Goal: Navigation & Orientation: Find specific page/section

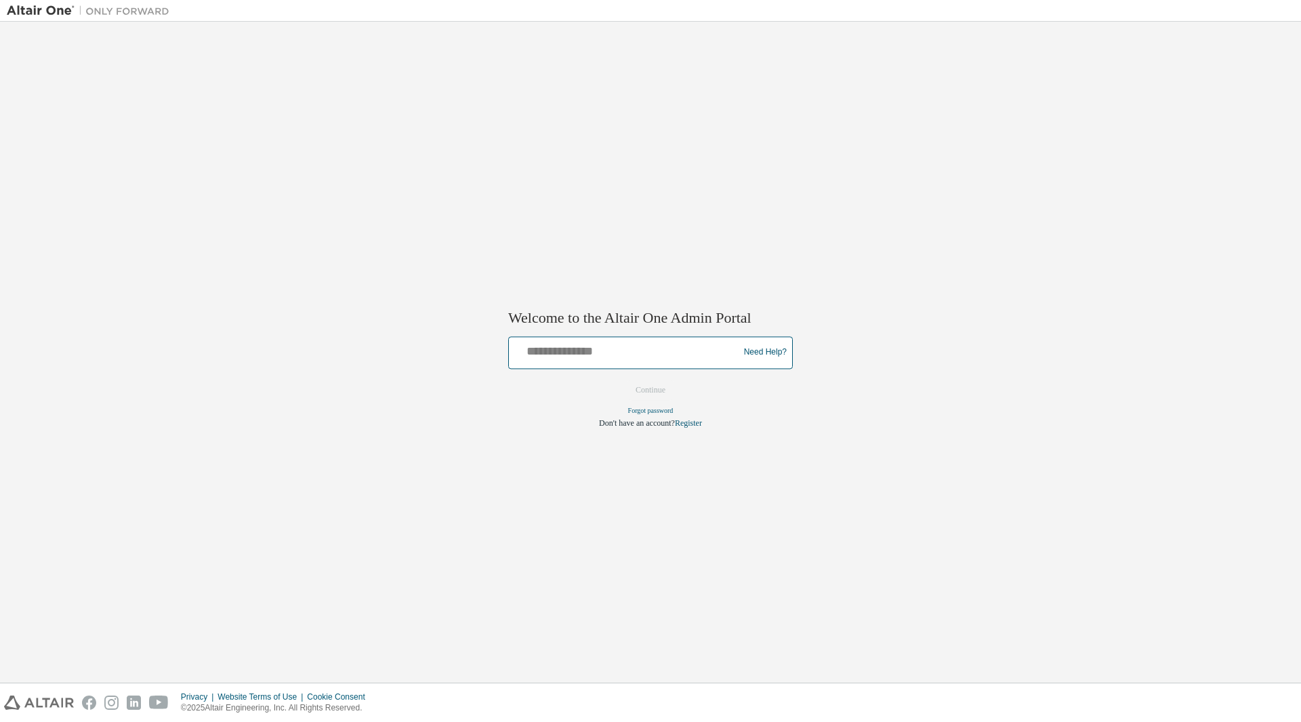
click at [548, 354] on input "text" at bounding box center [625, 350] width 223 height 20
click at [891, 178] on div "Welcome to the Altair One Admin Portal Need Help? Please make sure that you pro…" at bounding box center [651, 351] width 1288 height 647
click at [602, 349] on input "text" at bounding box center [625, 350] width 223 height 20
click at [638, 349] on input "text" at bounding box center [625, 350] width 223 height 20
type input "**********"
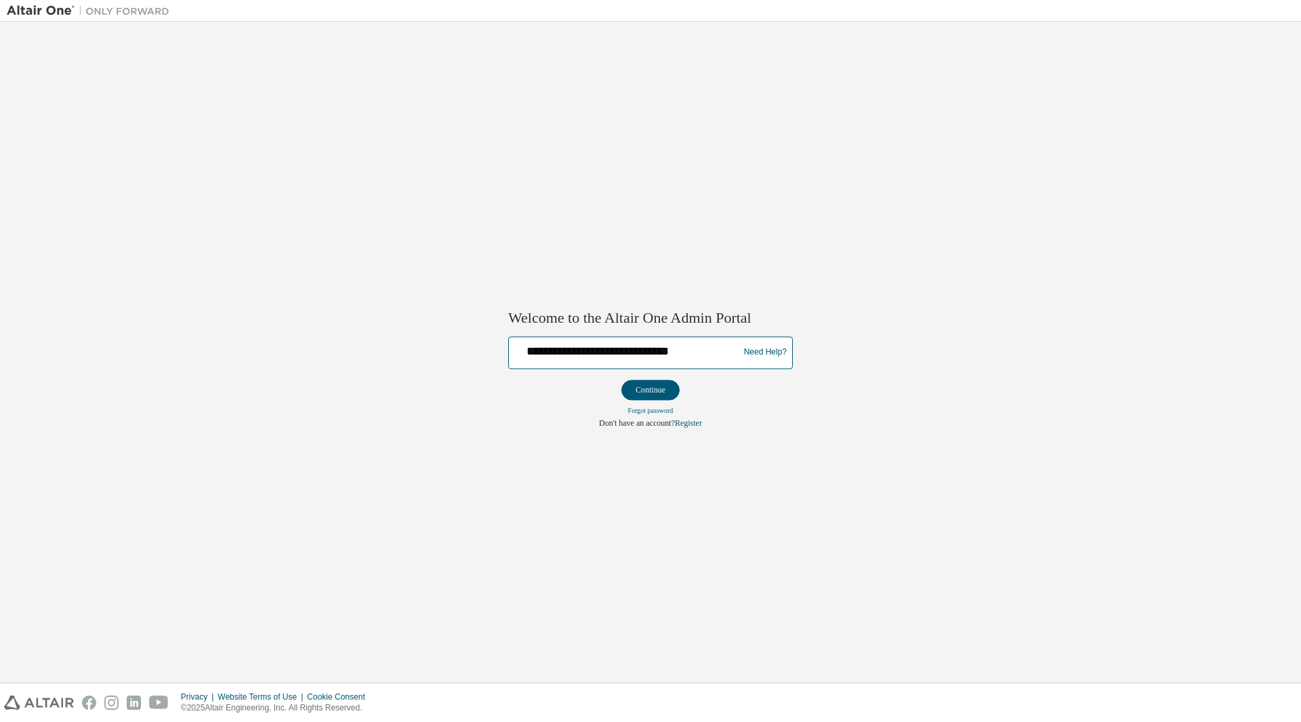
click at [622, 380] on button "Continue" at bounding box center [651, 390] width 58 height 20
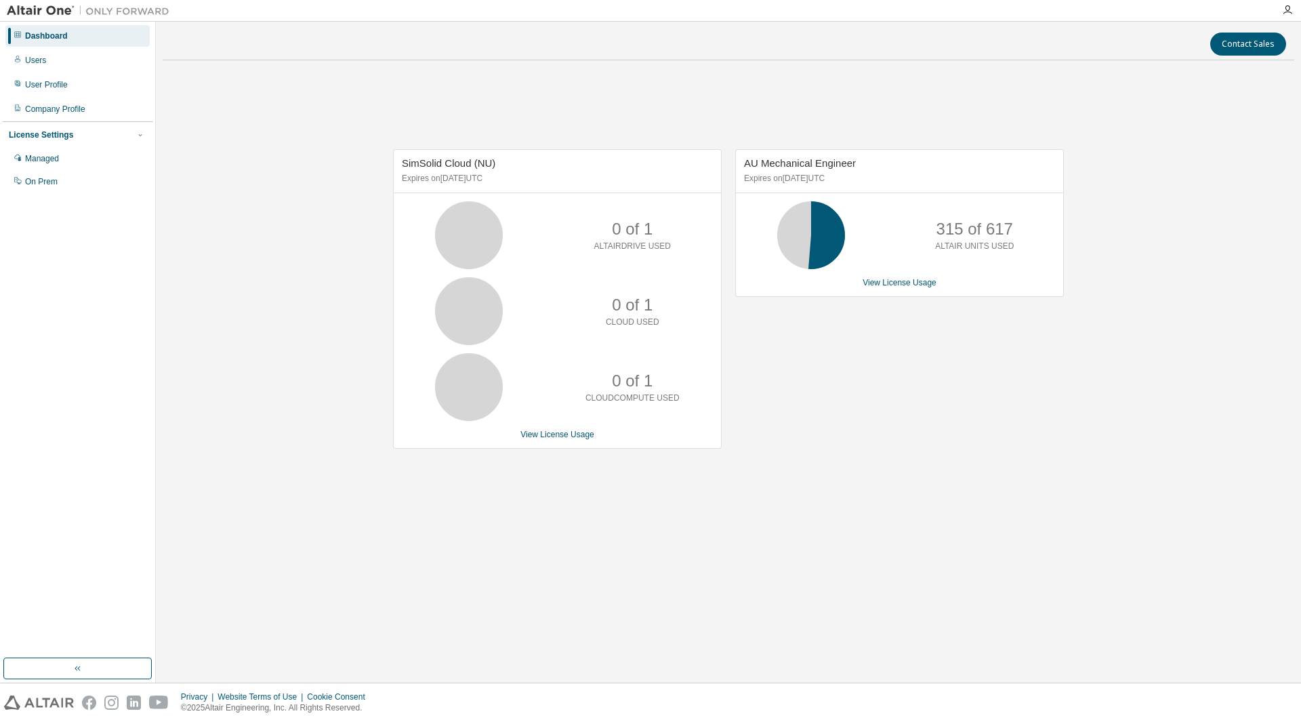
click at [26, 8] on img at bounding box center [91, 11] width 169 height 14
click at [91, 670] on button "button" at bounding box center [77, 668] width 148 height 22
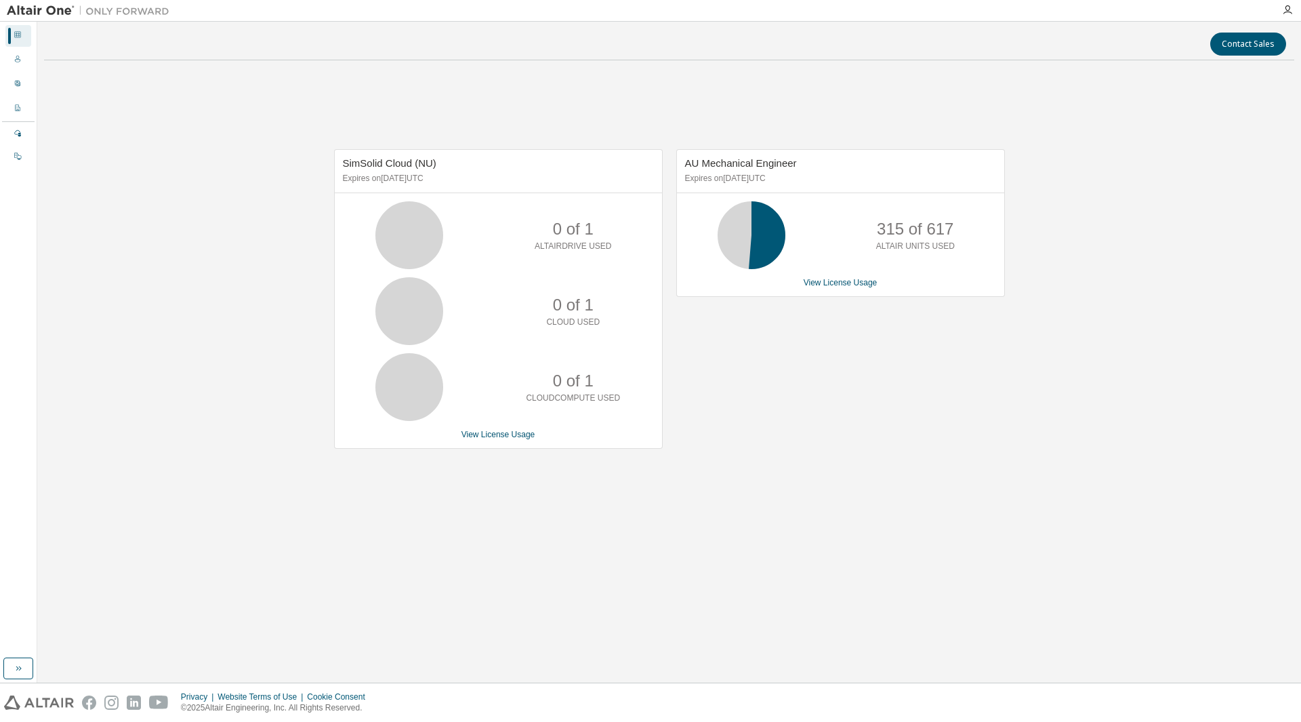
click at [78, 12] on img at bounding box center [91, 11] width 169 height 14
click at [20, 63] on icon at bounding box center [18, 59] width 8 height 8
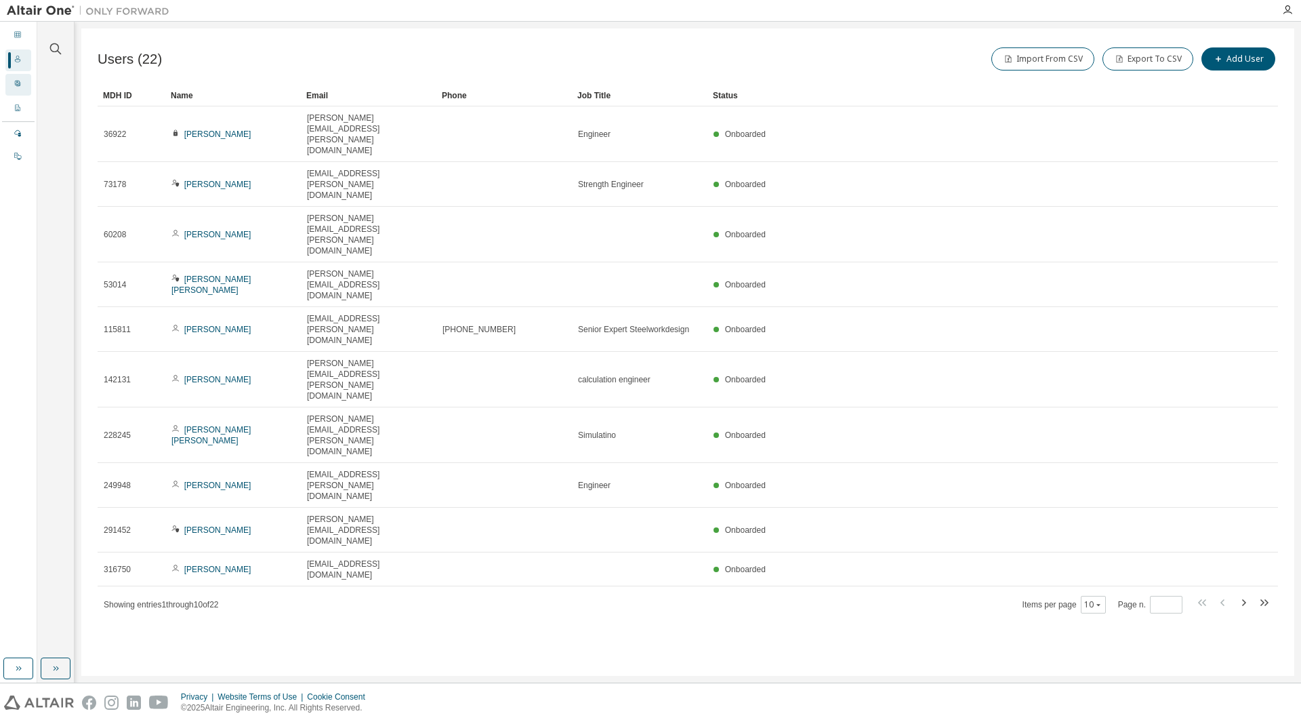
click at [13, 84] on div "User Profile" at bounding box center [18, 85] width 26 height 22
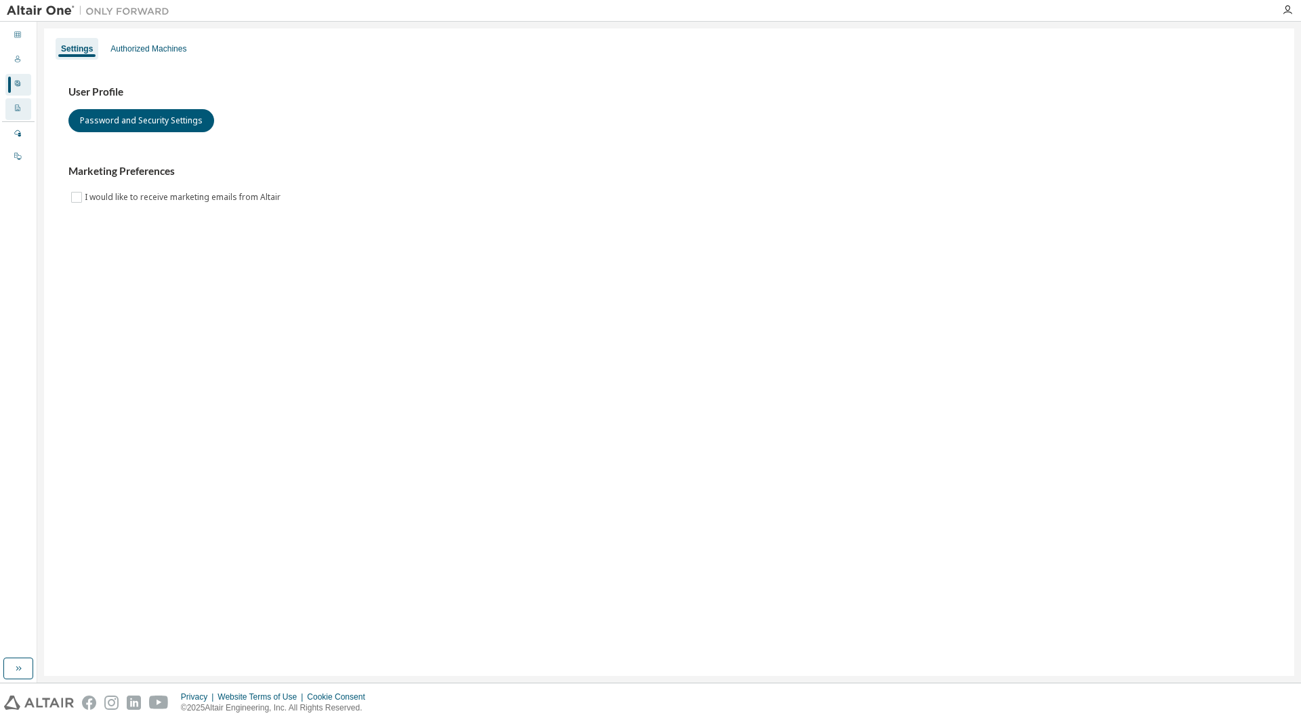
click at [19, 110] on icon at bounding box center [18, 108] width 8 height 8
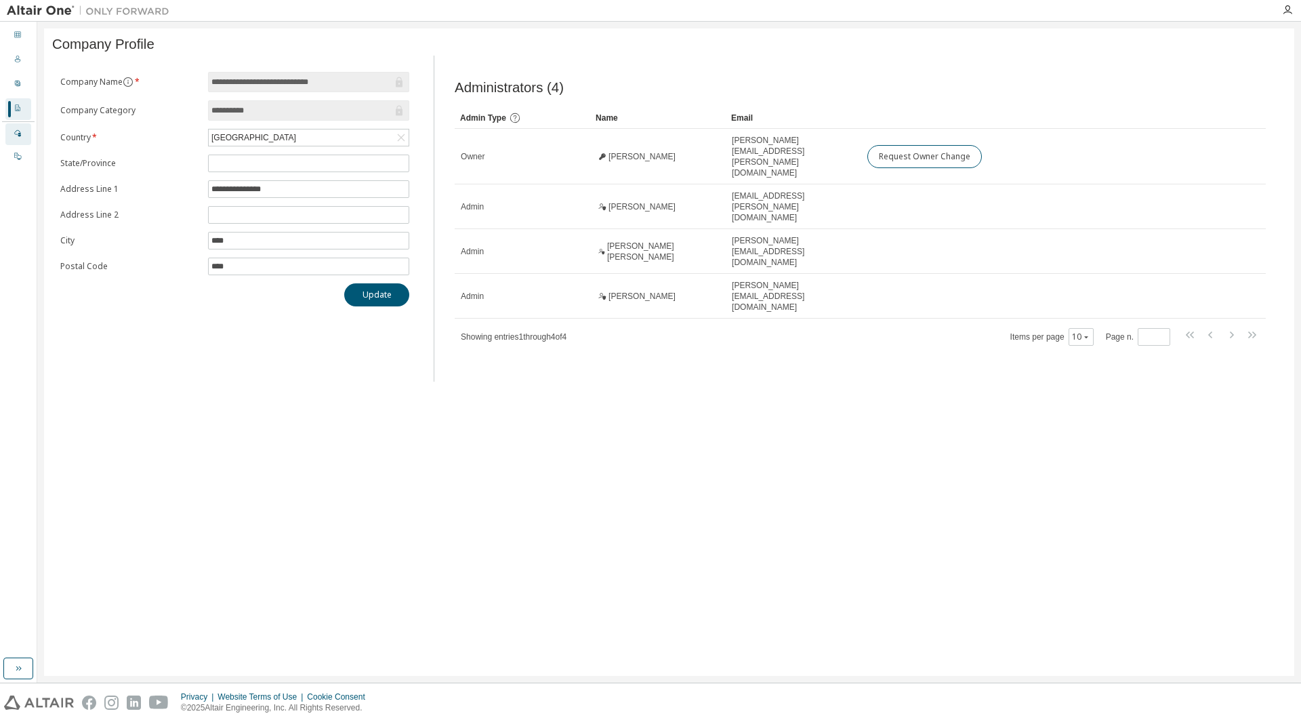
click at [21, 129] on div at bounding box center [18, 134] width 8 height 11
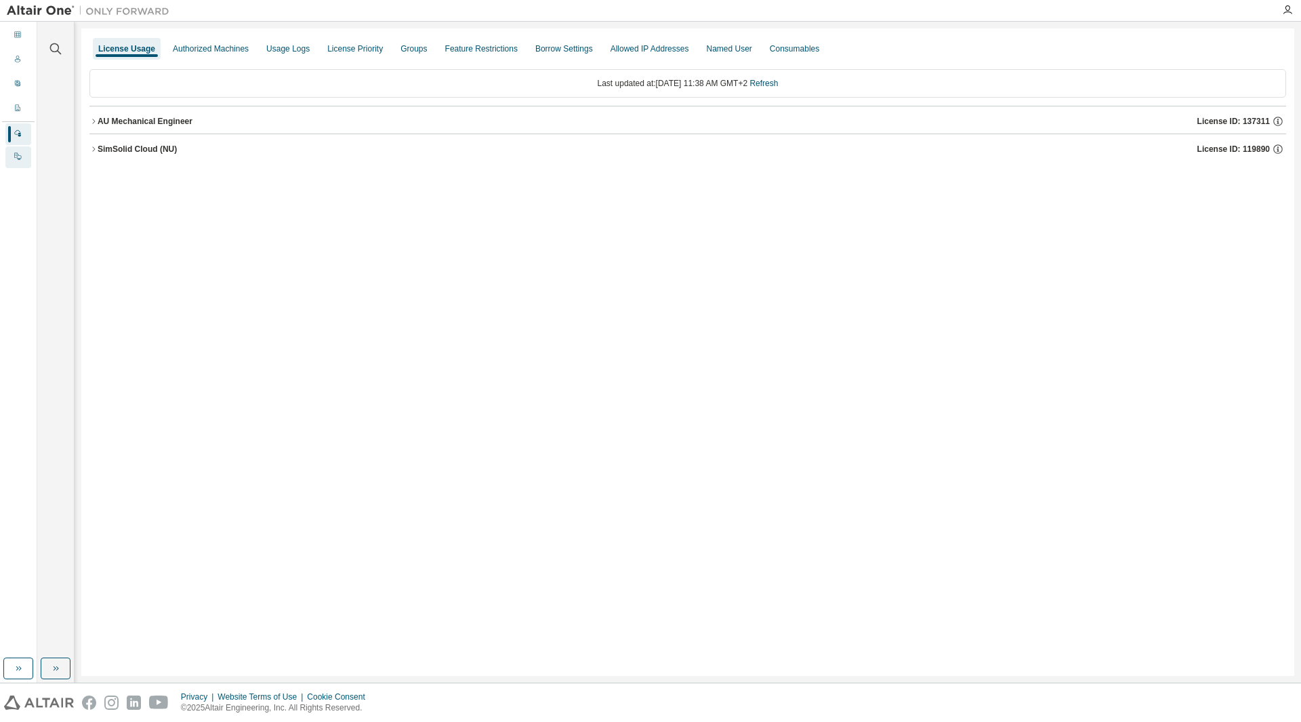
click at [24, 157] on div "On Prem" at bounding box center [18, 157] width 26 height 22
